Goal: Register for event/course

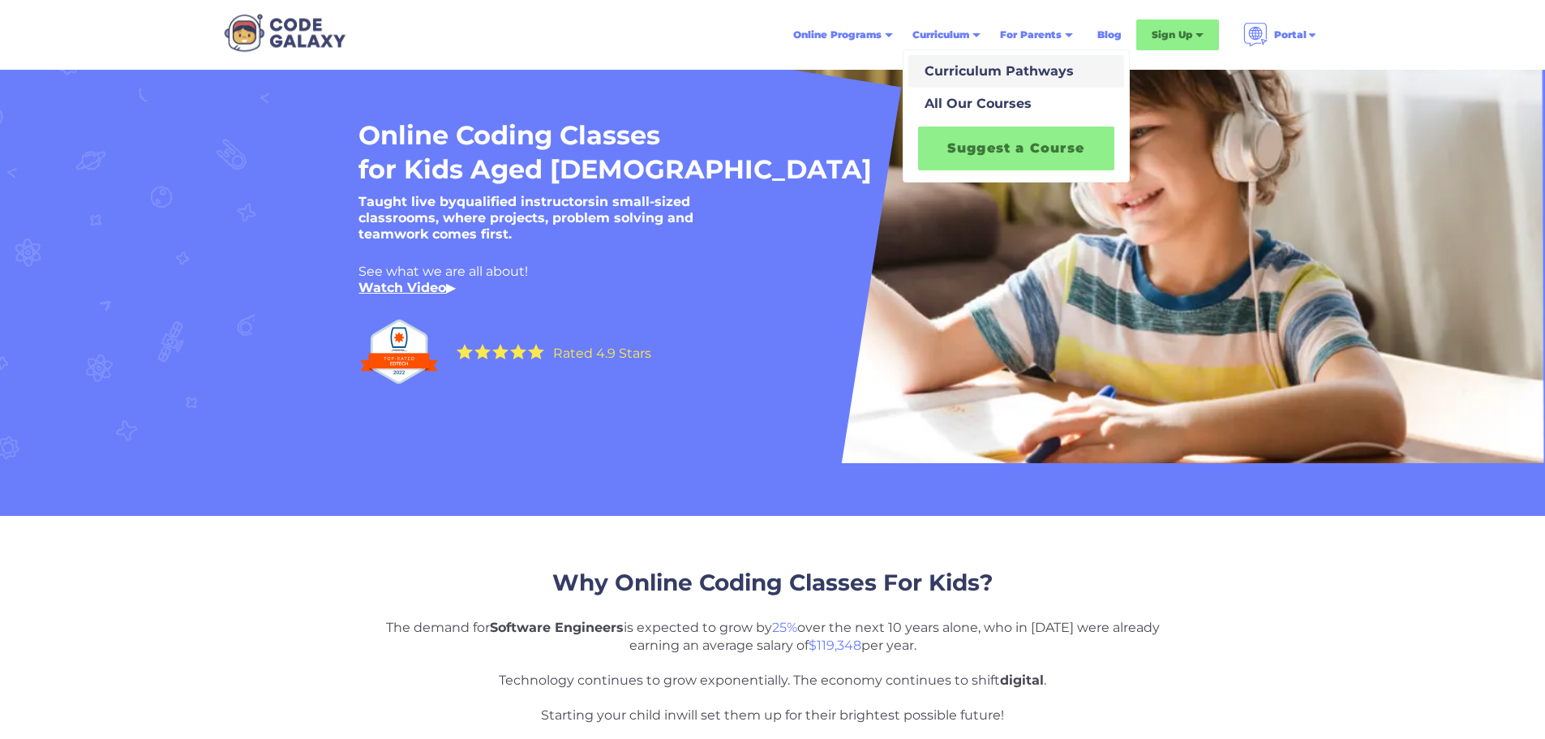
click at [983, 80] on div "Curriculum Pathways" at bounding box center [996, 71] width 156 height 19
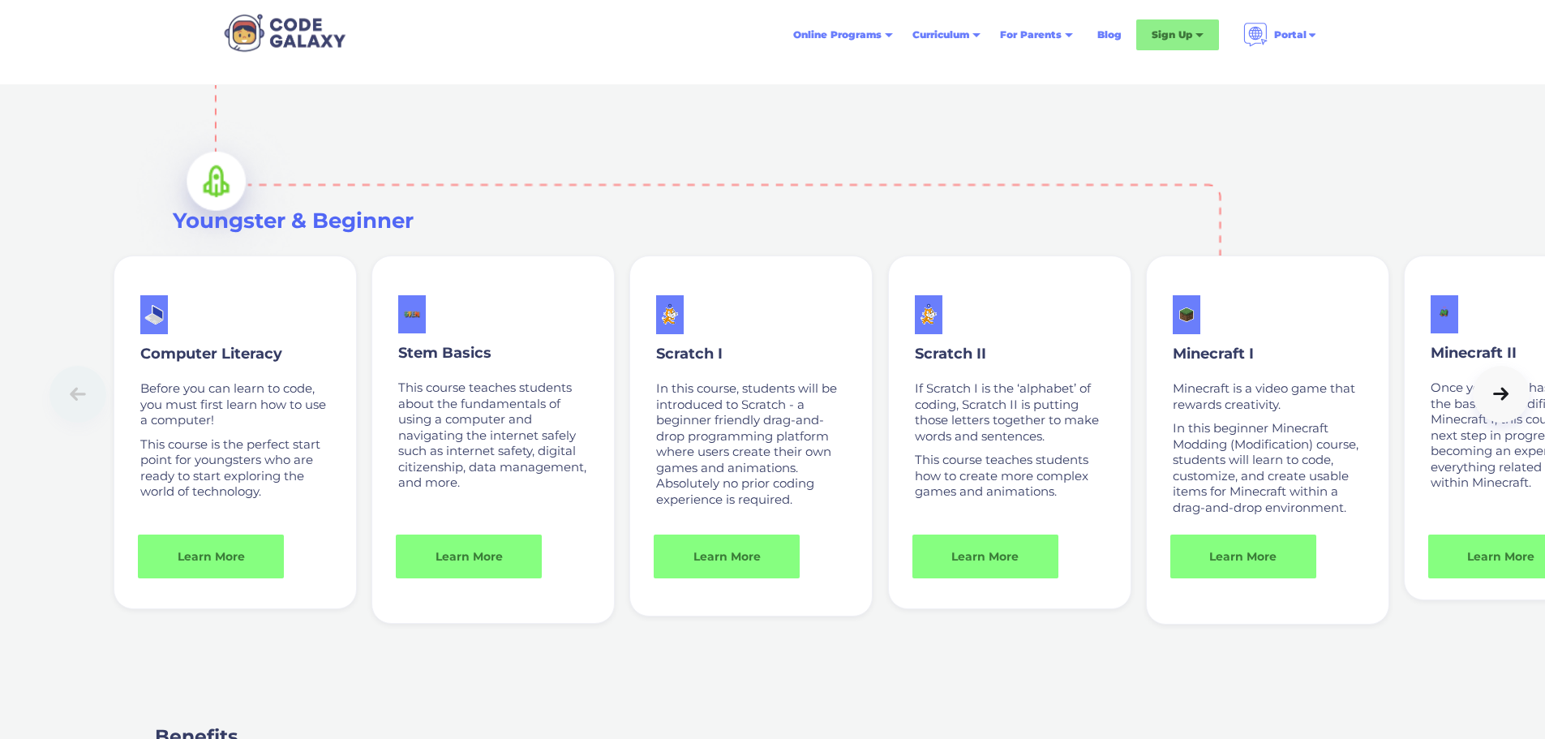
scroll to position [1055, 0]
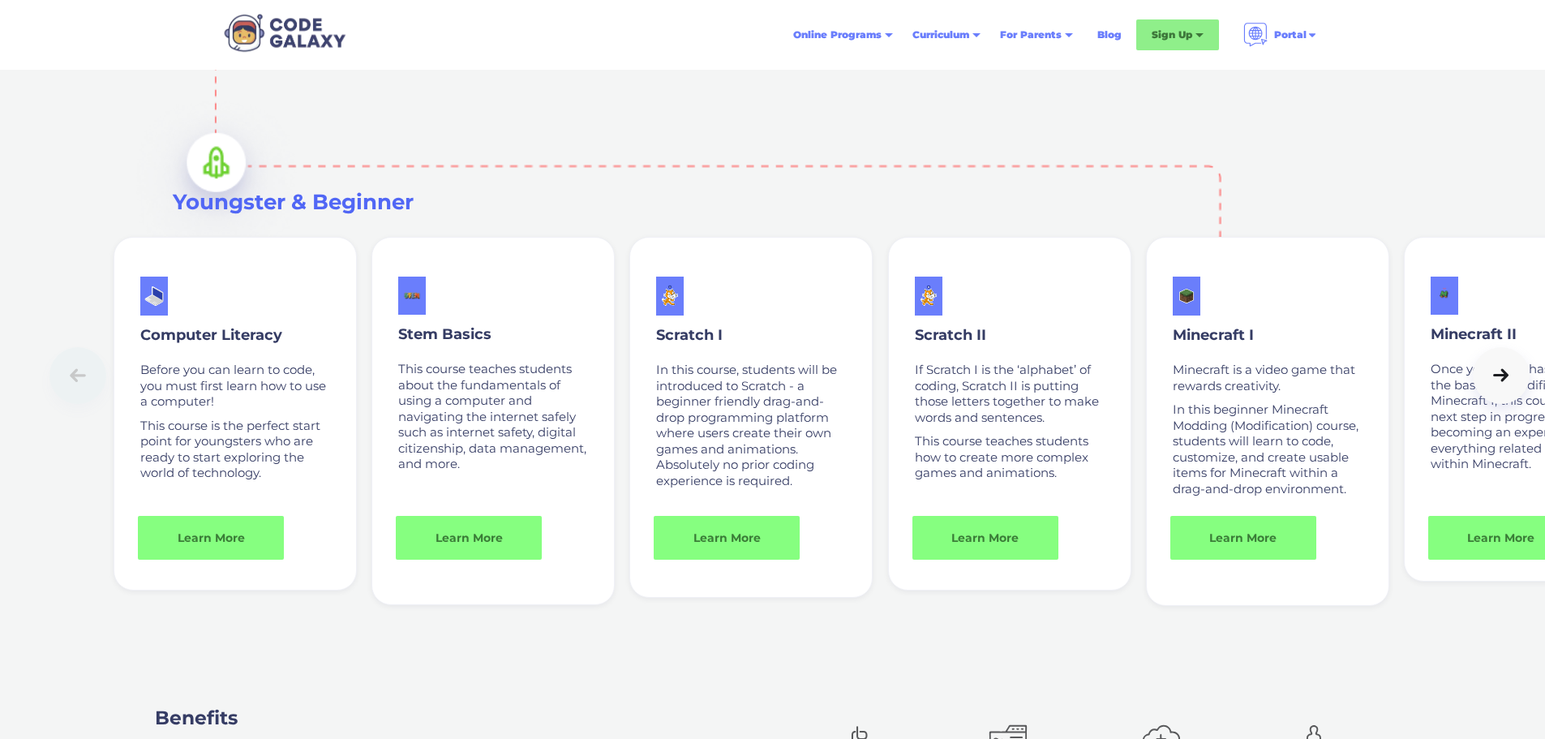
click at [1501, 384] on icon at bounding box center [1501, 375] width 23 height 16
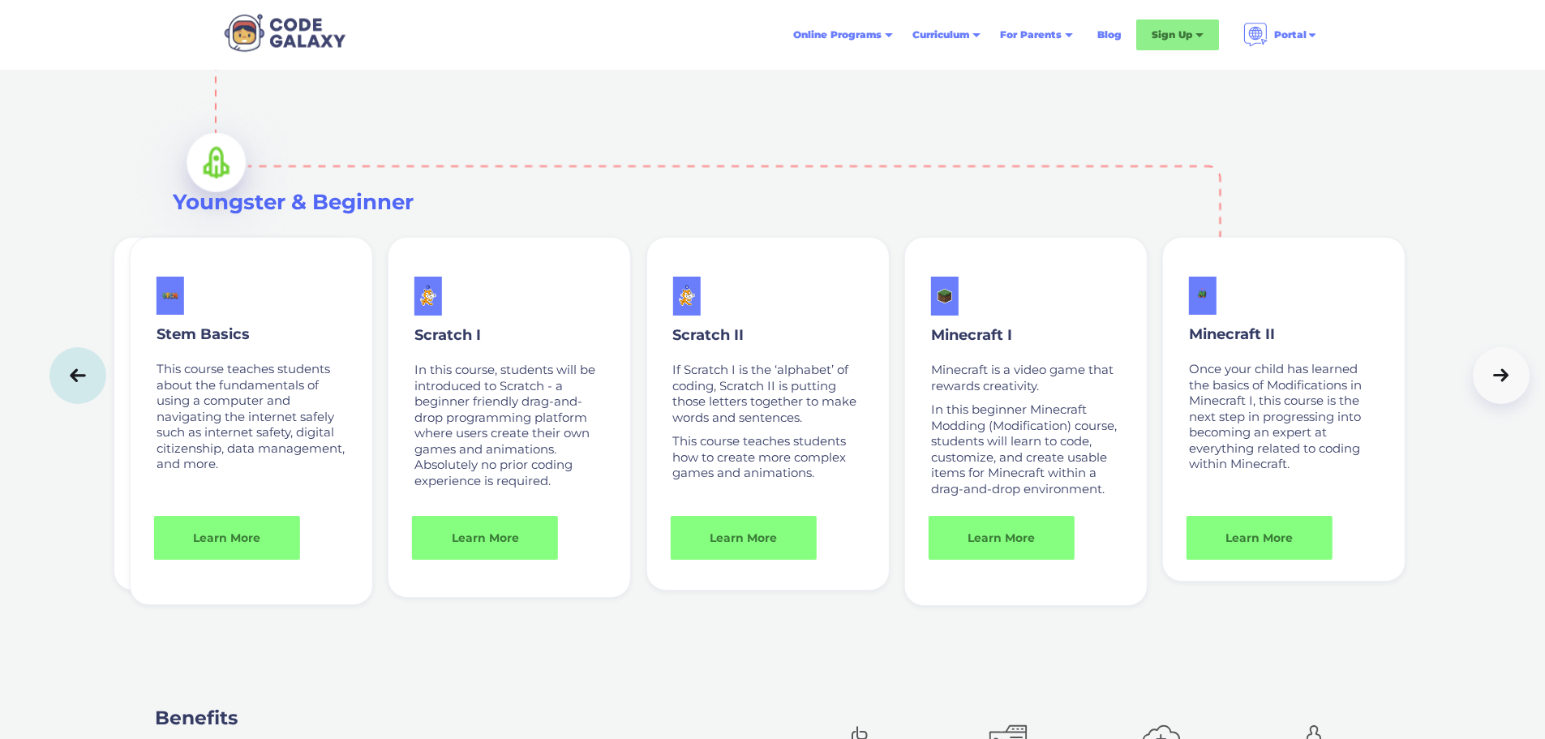
click at [1501, 384] on icon at bounding box center [1501, 375] width 23 height 16
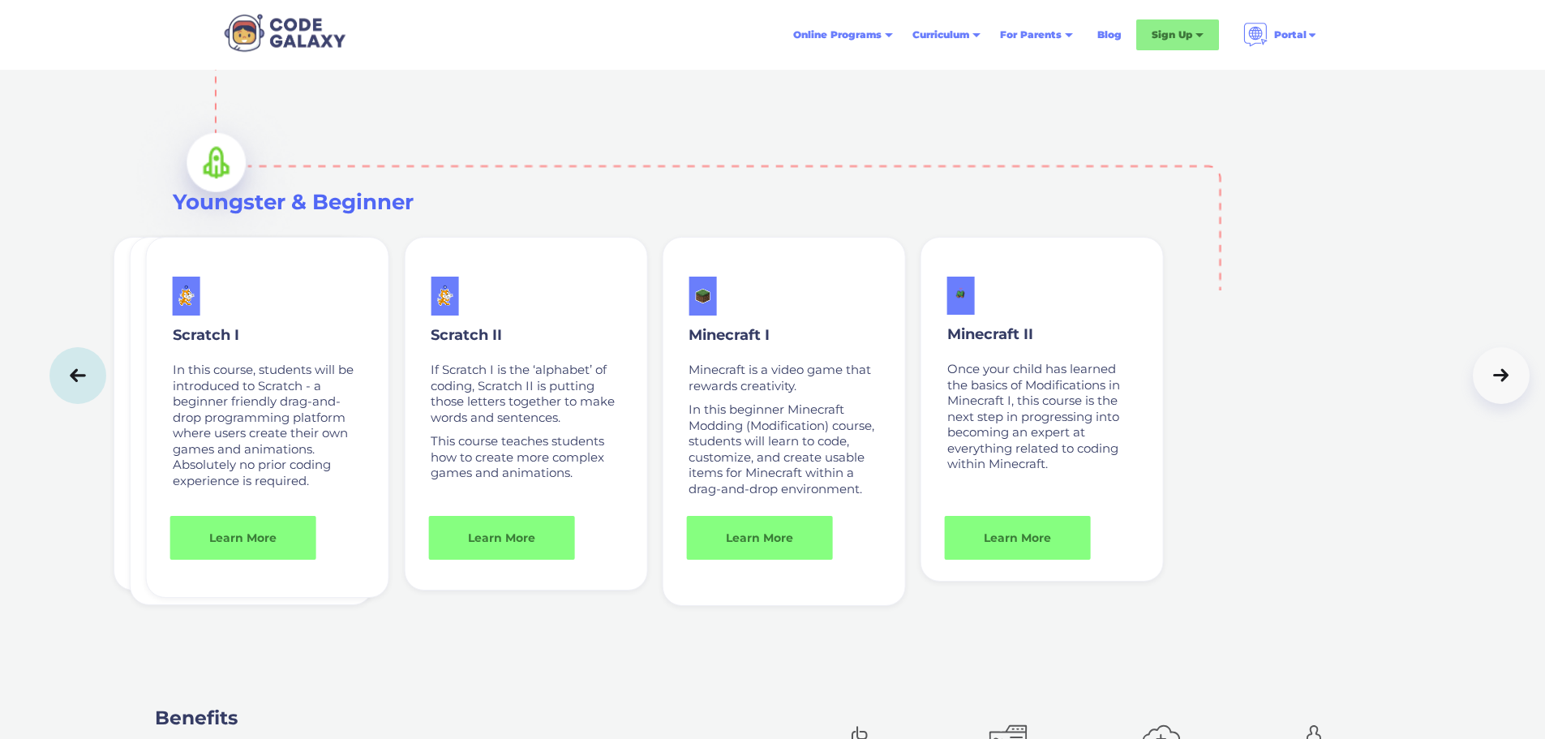
click at [1501, 384] on icon at bounding box center [1501, 375] width 23 height 16
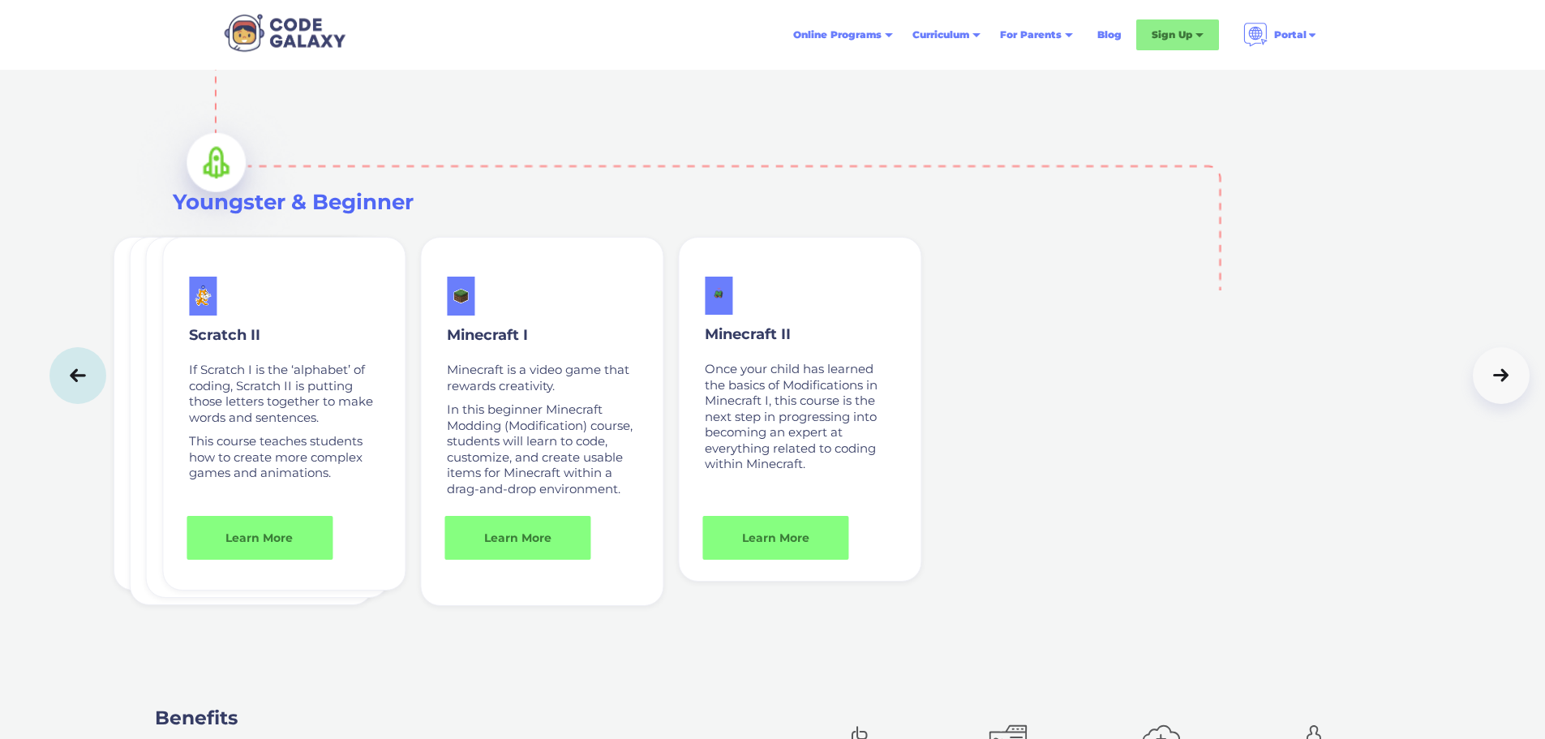
click at [1493, 384] on icon at bounding box center [1501, 375] width 23 height 16
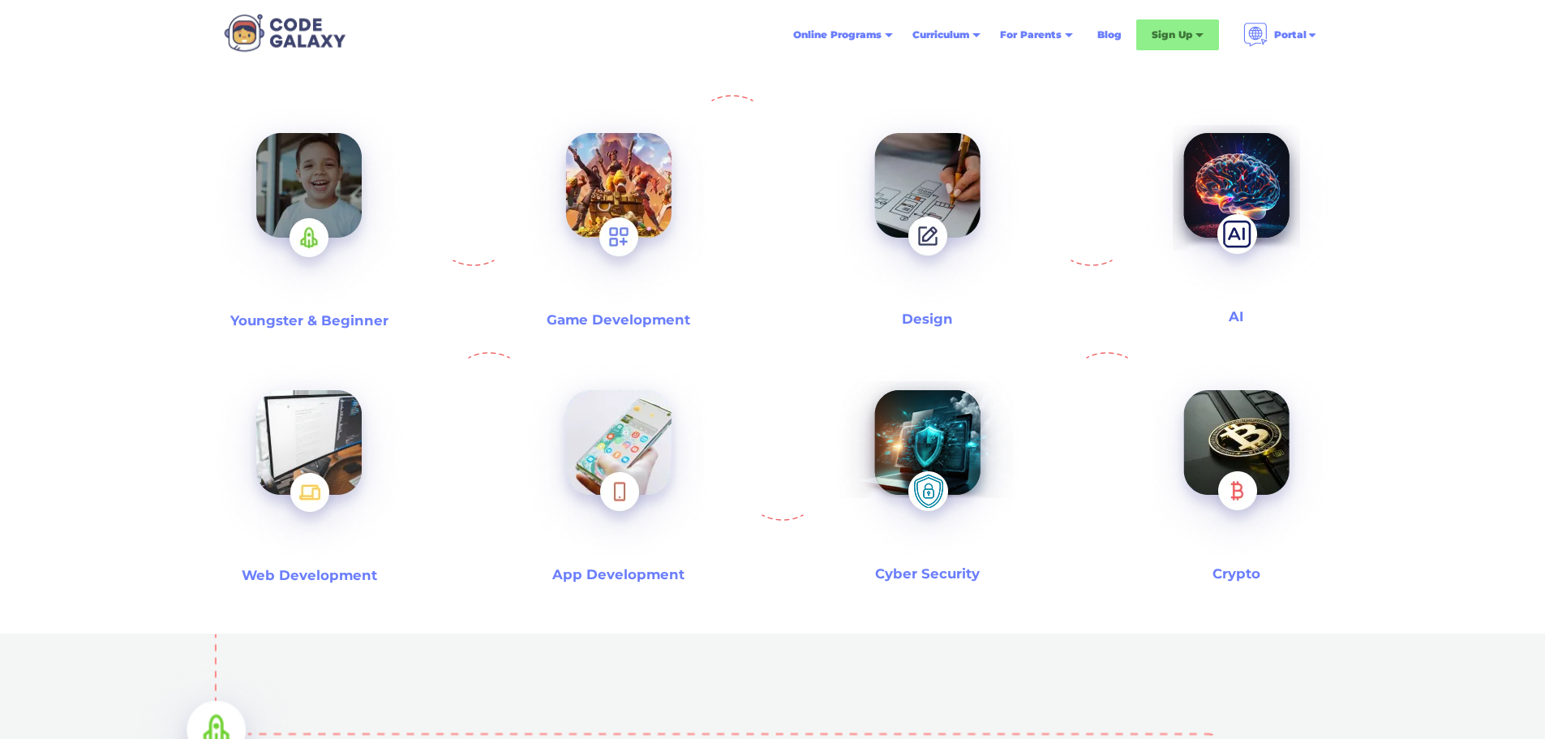
scroll to position [568, 0]
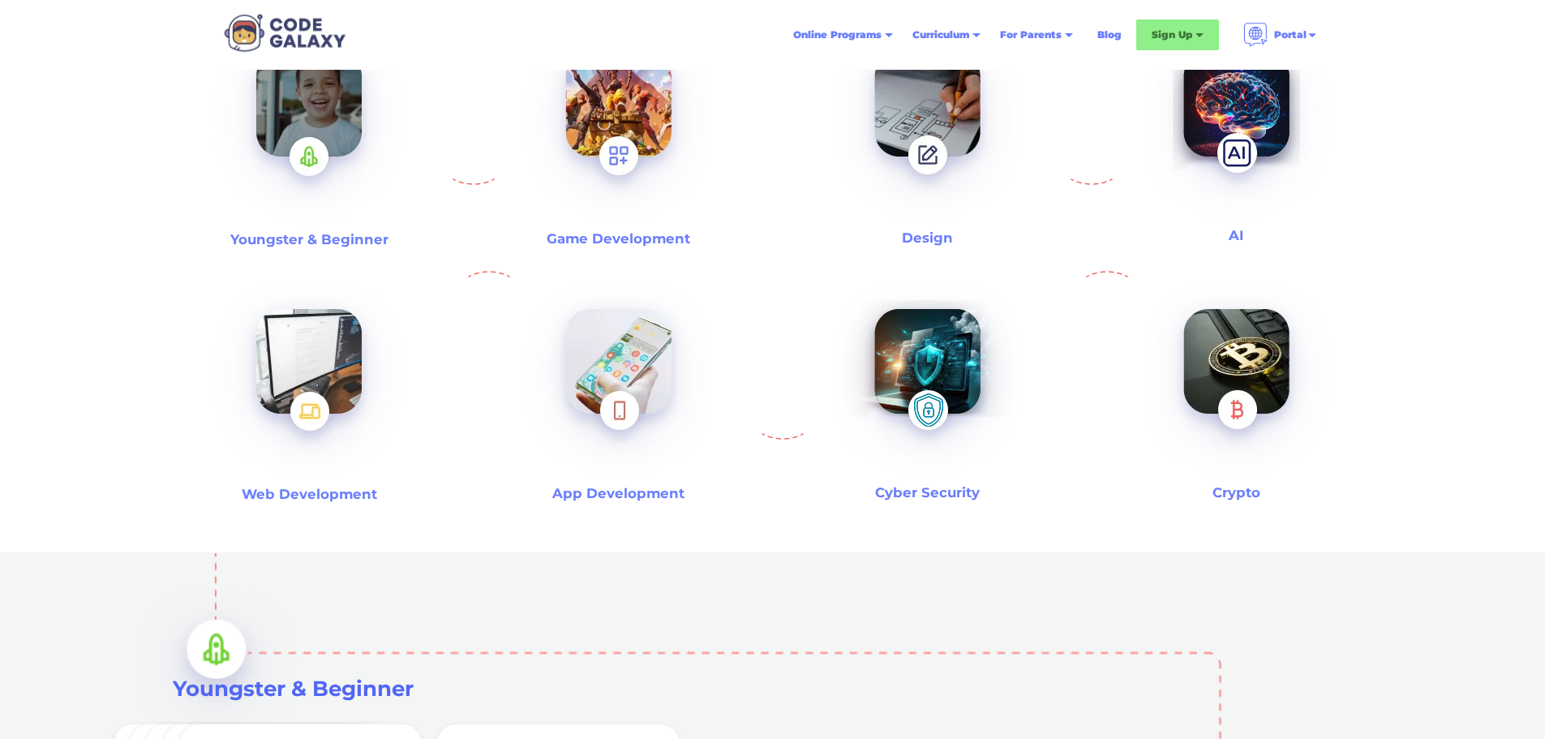
click at [623, 223] on img at bounding box center [618, 127] width 208 height 226
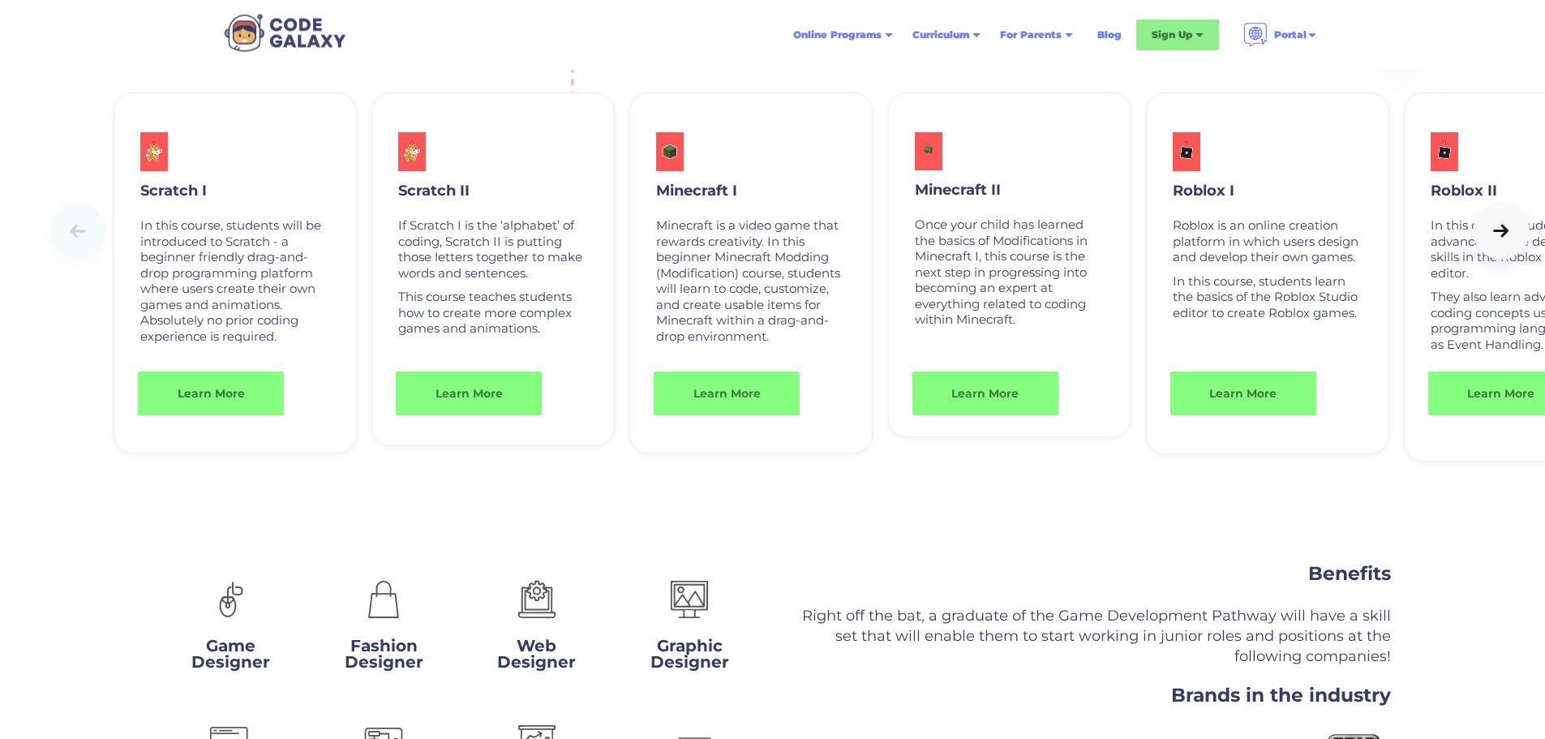
scroll to position [2181, 0]
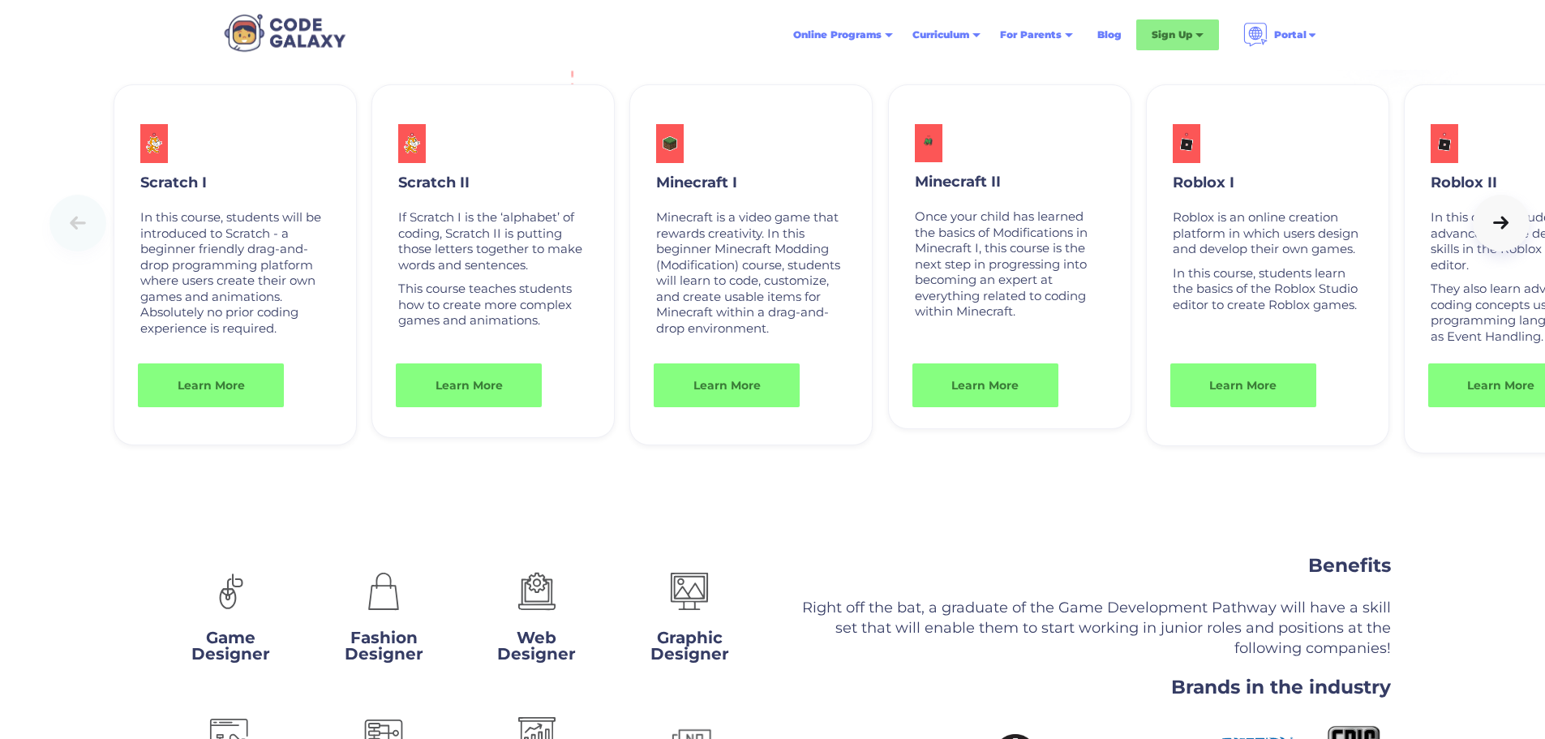
click at [1498, 231] on div at bounding box center [1501, 223] width 23 height 16
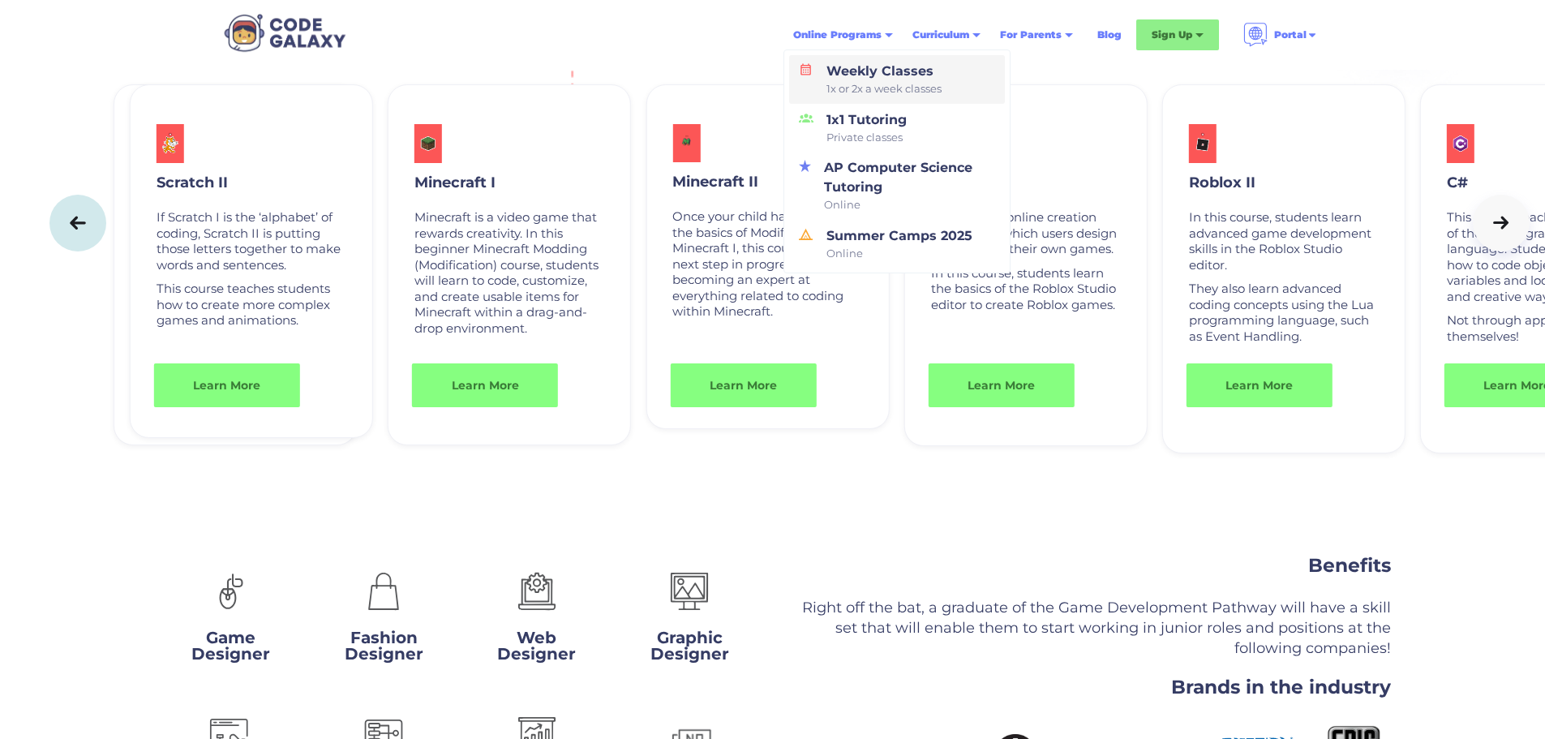
click at [868, 75] on div "Weekly Classes 1x or 2x a week classes" at bounding box center [881, 80] width 122 height 36
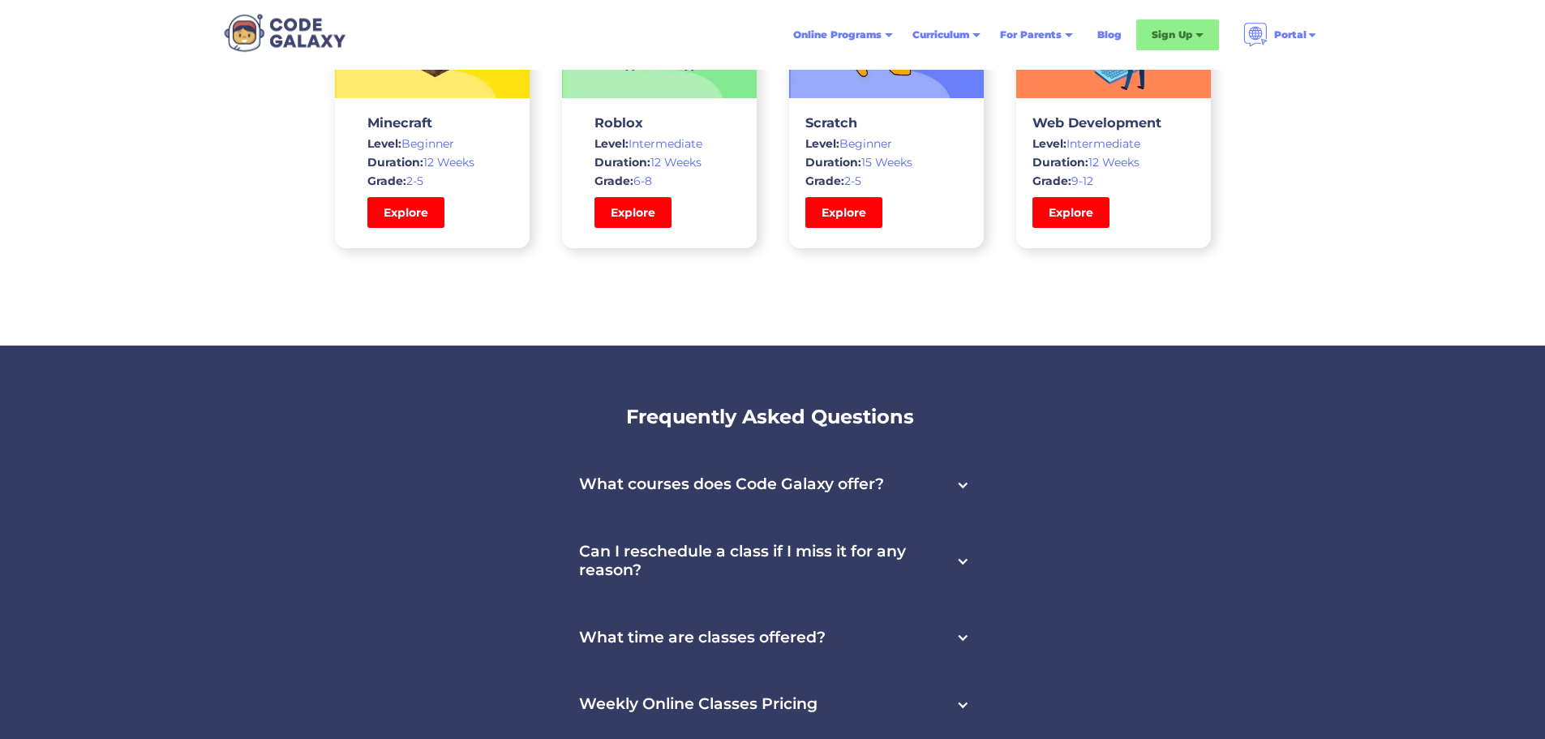
scroll to position [4786, 0]
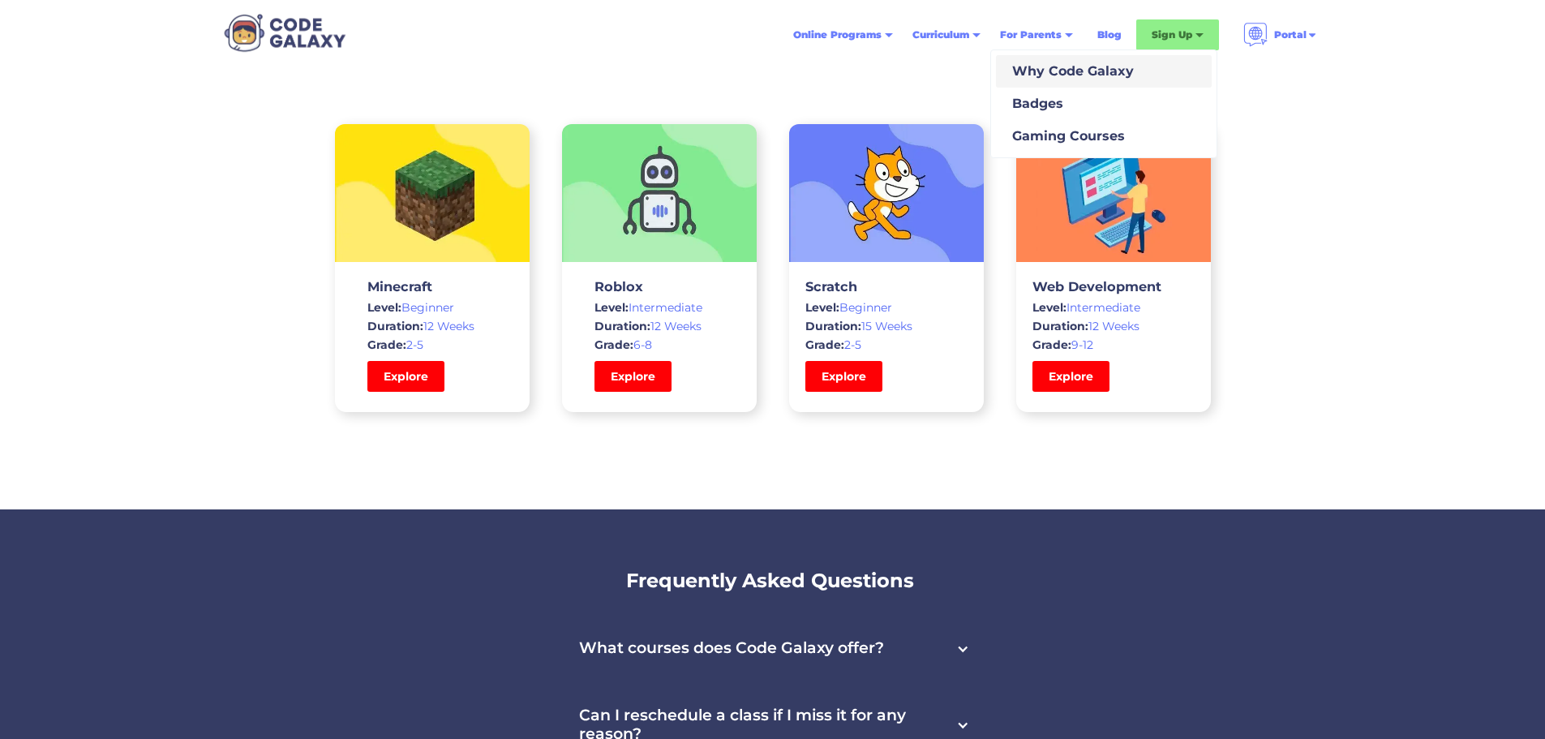
click at [1060, 73] on div "Why Code Galaxy" at bounding box center [1070, 71] width 128 height 19
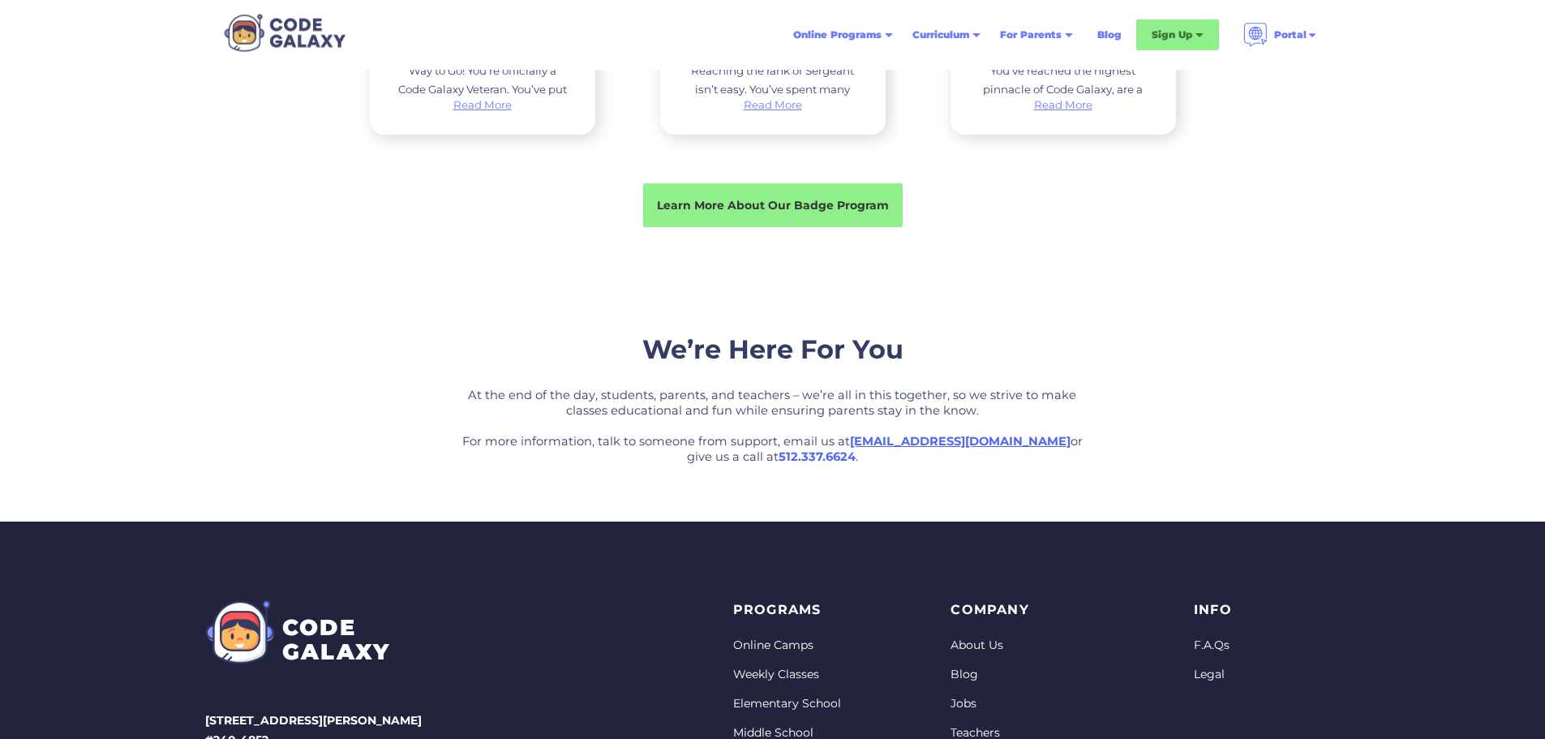
scroll to position [3002, 0]
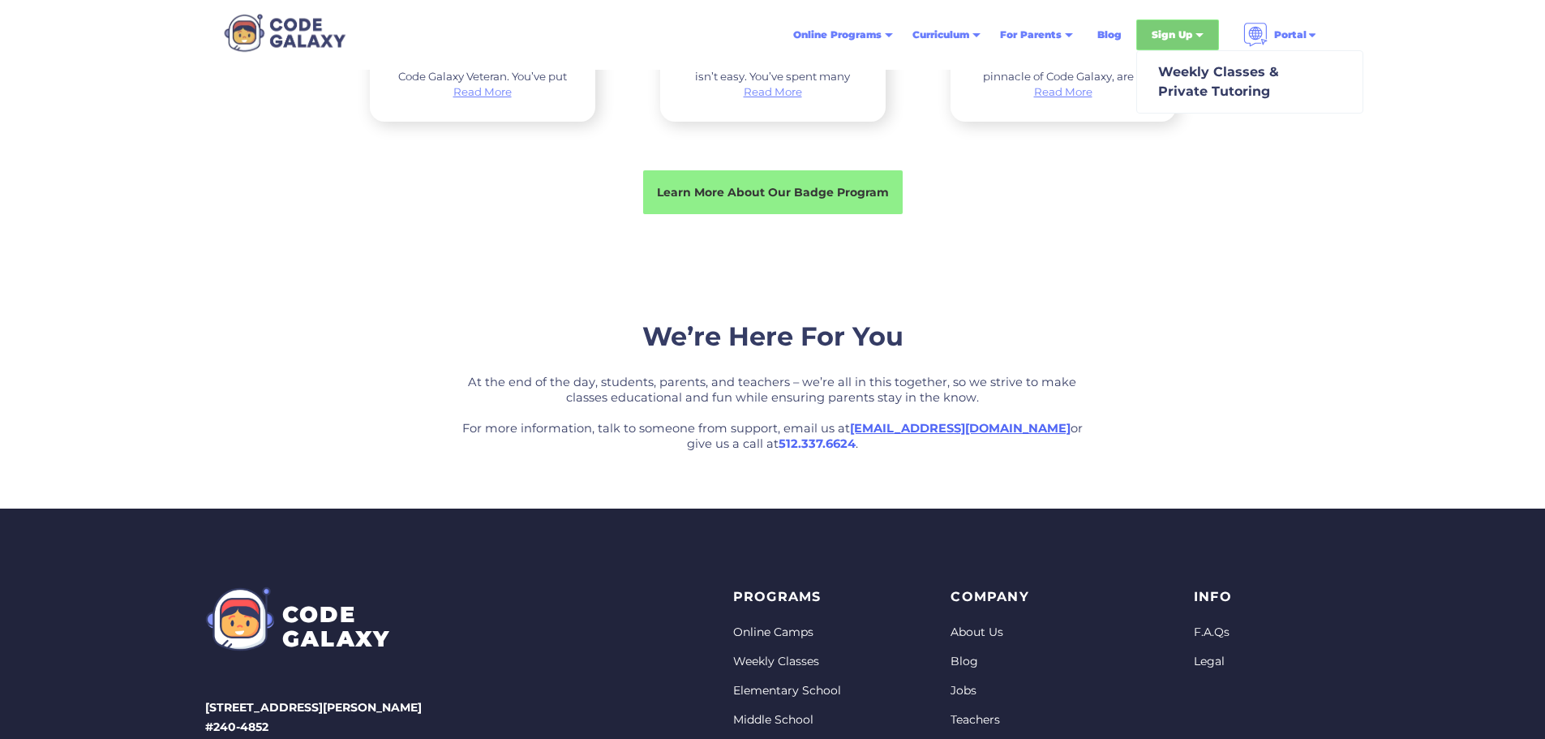
click at [1184, 38] on div "Sign Up" at bounding box center [1172, 35] width 41 height 16
click at [1185, 101] on div "Weekly Classes & Private Tutoring" at bounding box center [1215, 81] width 127 height 39
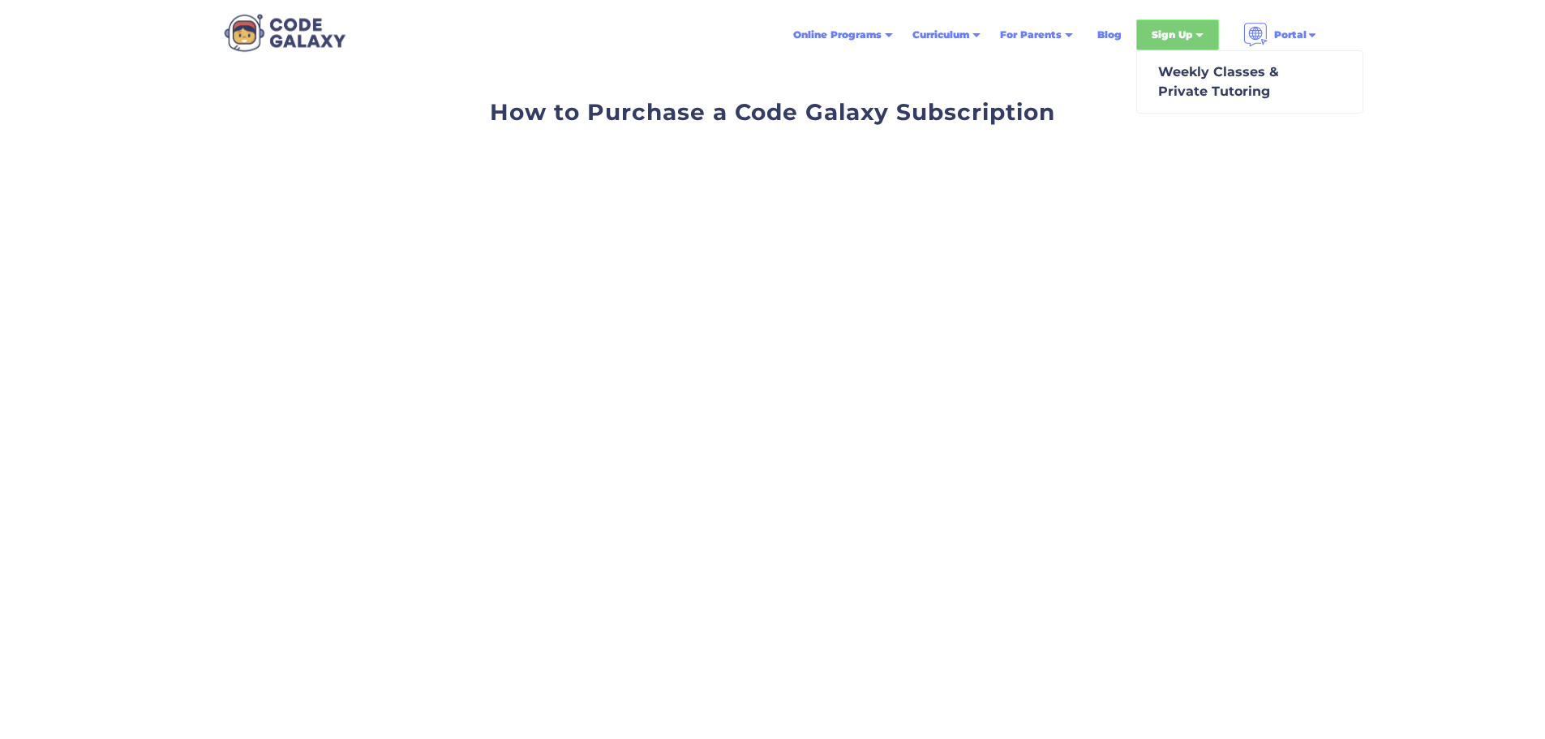
click at [1205, 37] on div "Sign Up" at bounding box center [1178, 34] width 83 height 31
click at [1197, 38] on div at bounding box center [1200, 37] width 8 height 8
click at [1199, 84] on div "Weekly Classes & Private Tutoring" at bounding box center [1215, 81] width 127 height 39
